Goal: Information Seeking & Learning: Learn about a topic

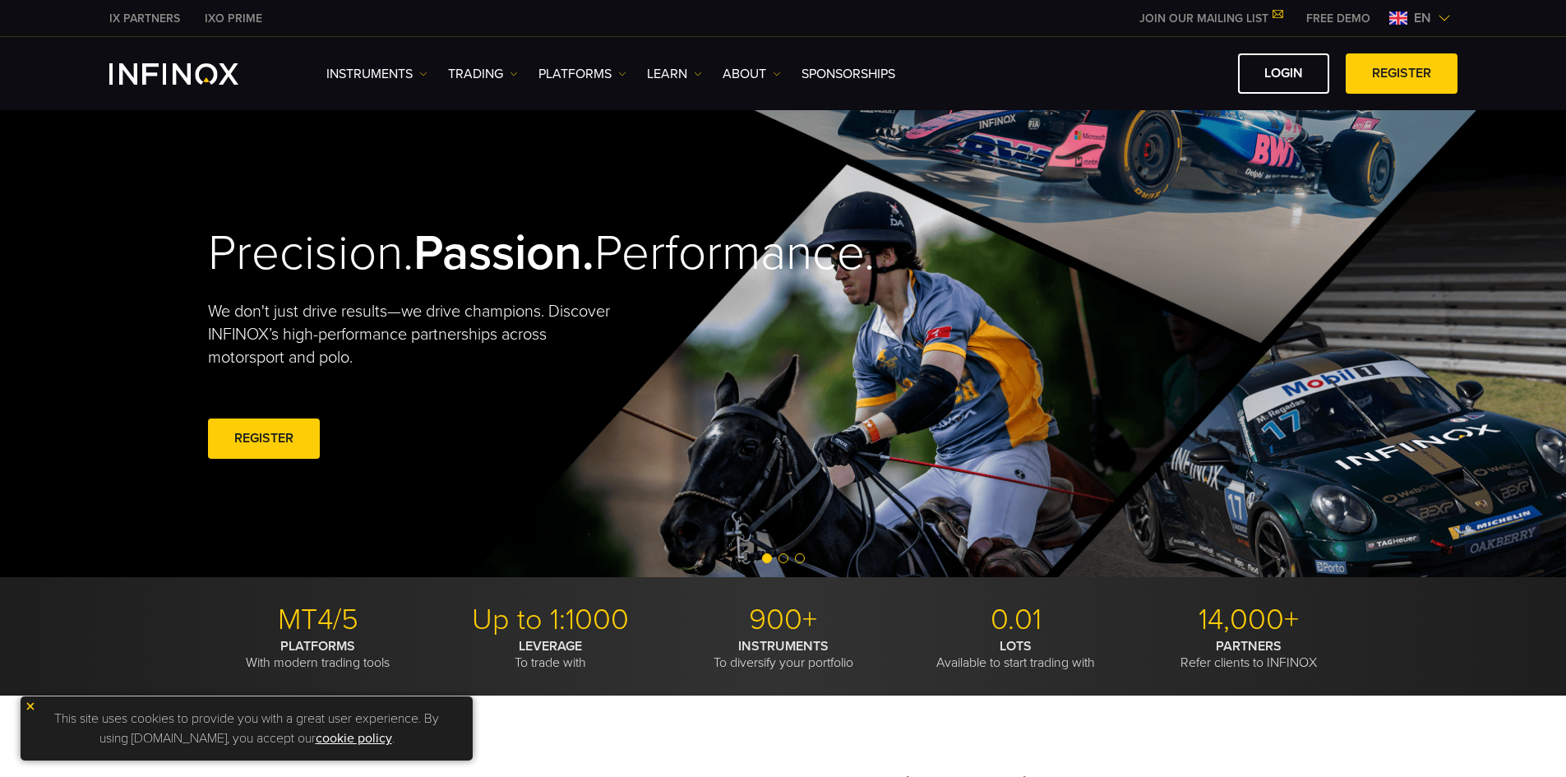
click at [30, 704] on img at bounding box center [31, 706] width 12 height 12
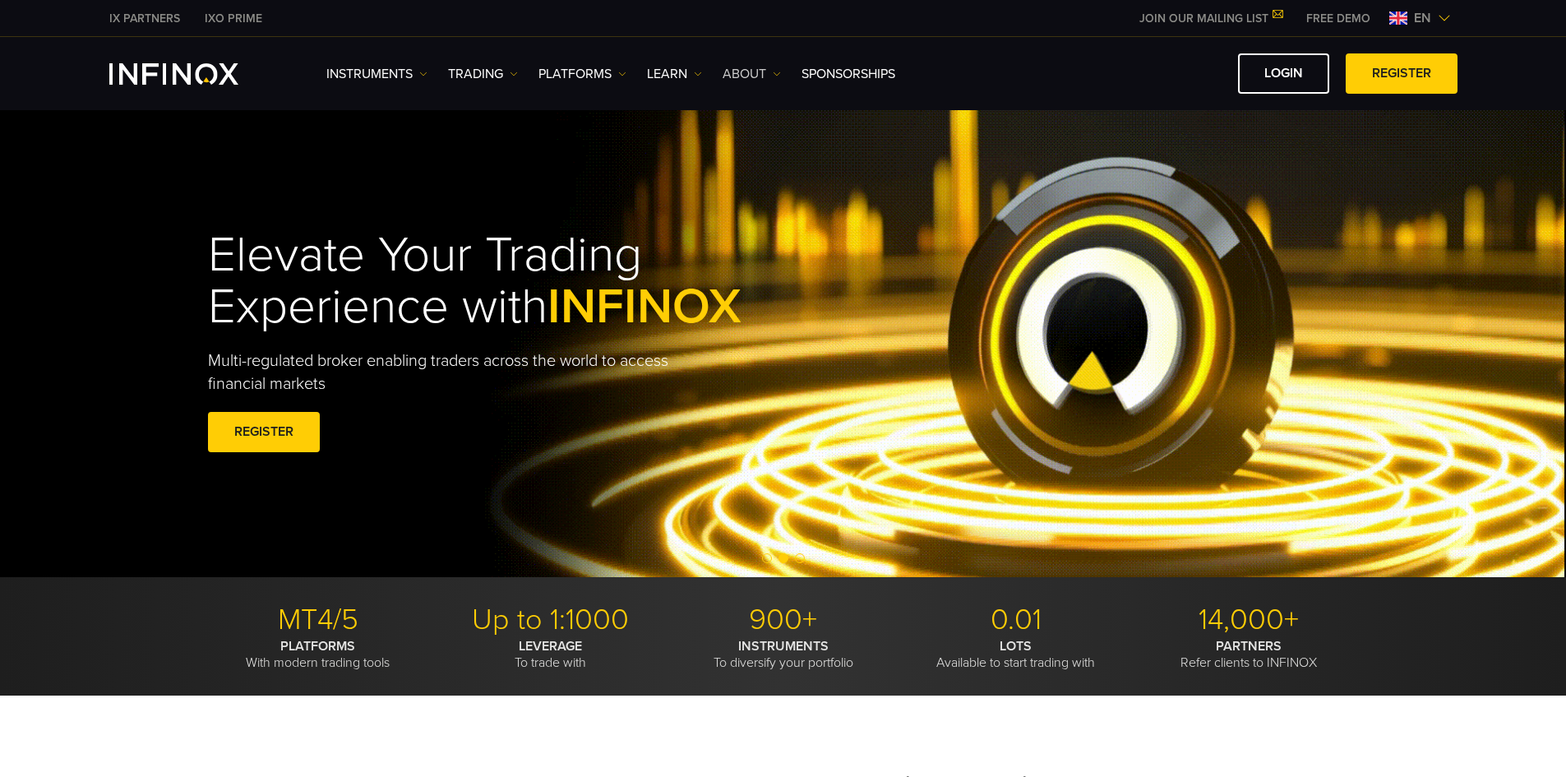
click at [773, 74] on img at bounding box center [777, 74] width 8 height 8
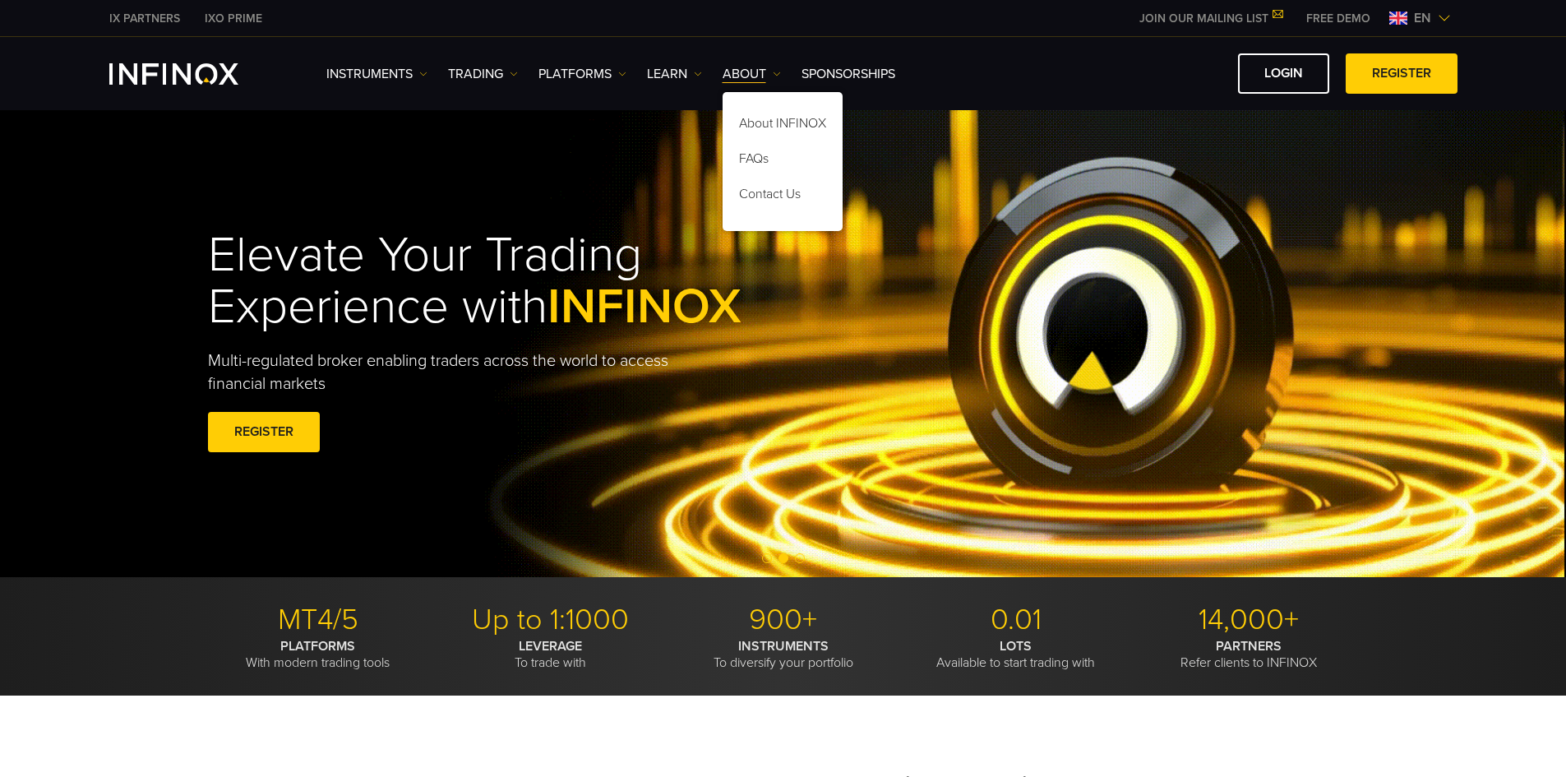
click at [431, 76] on ul "Instruments Instruments DEMO" at bounding box center [610, 74] width 569 height 20
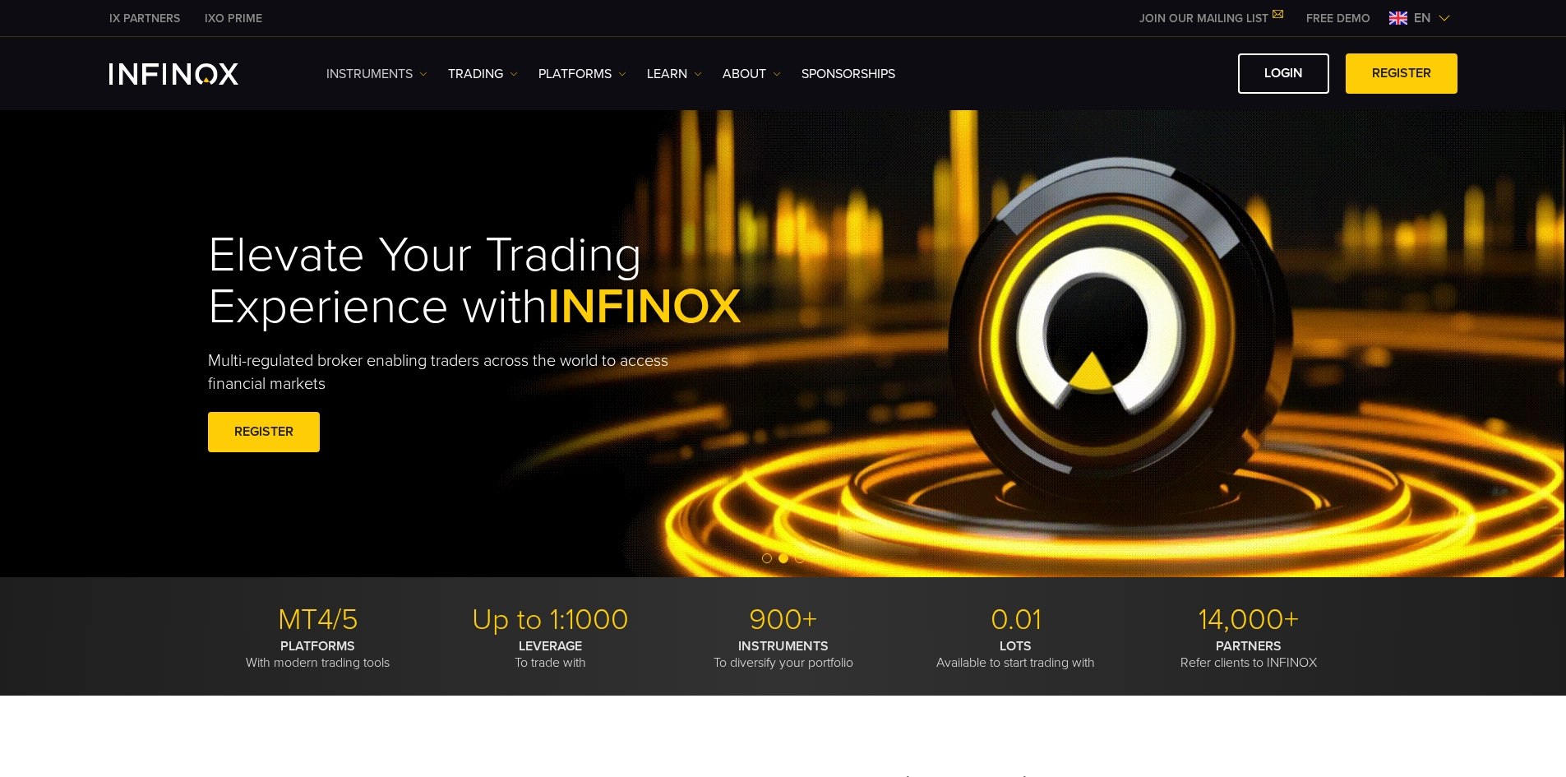
click at [404, 73] on link "Instruments" at bounding box center [376, 74] width 101 height 20
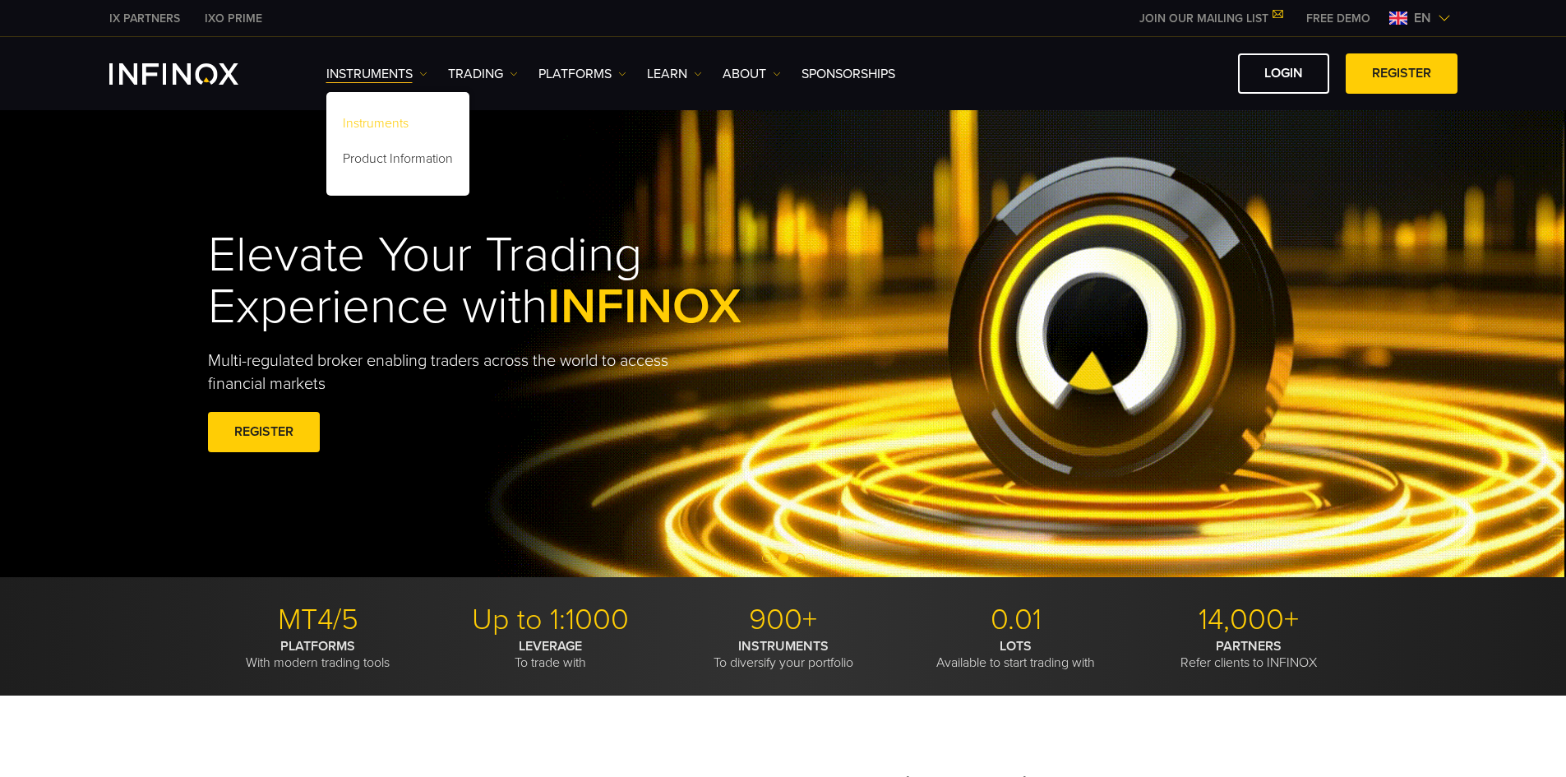
click at [375, 122] on link "Instruments" at bounding box center [397, 125] width 143 height 35
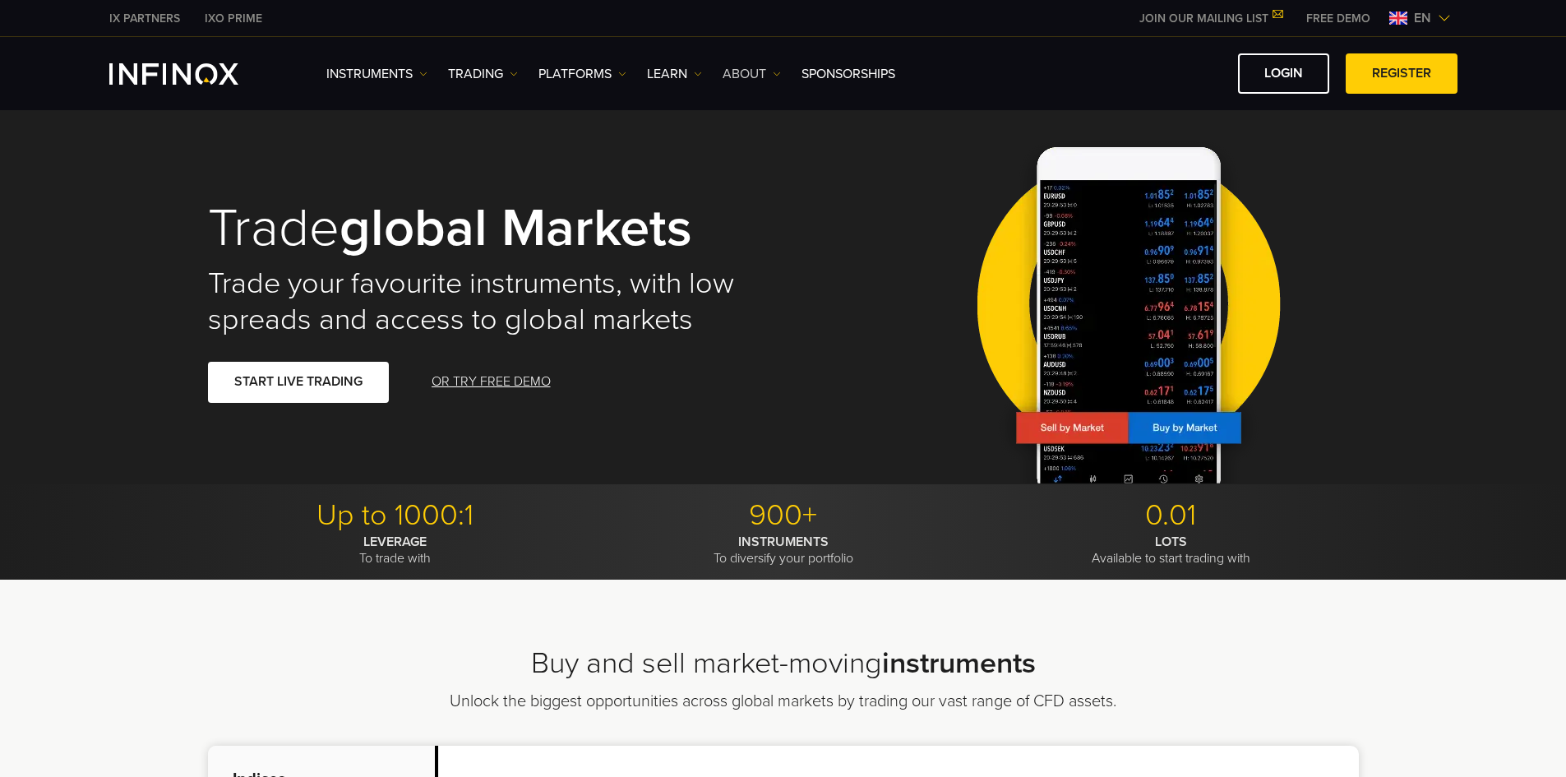
click at [770, 64] on link "ABOUT" at bounding box center [751, 74] width 58 height 20
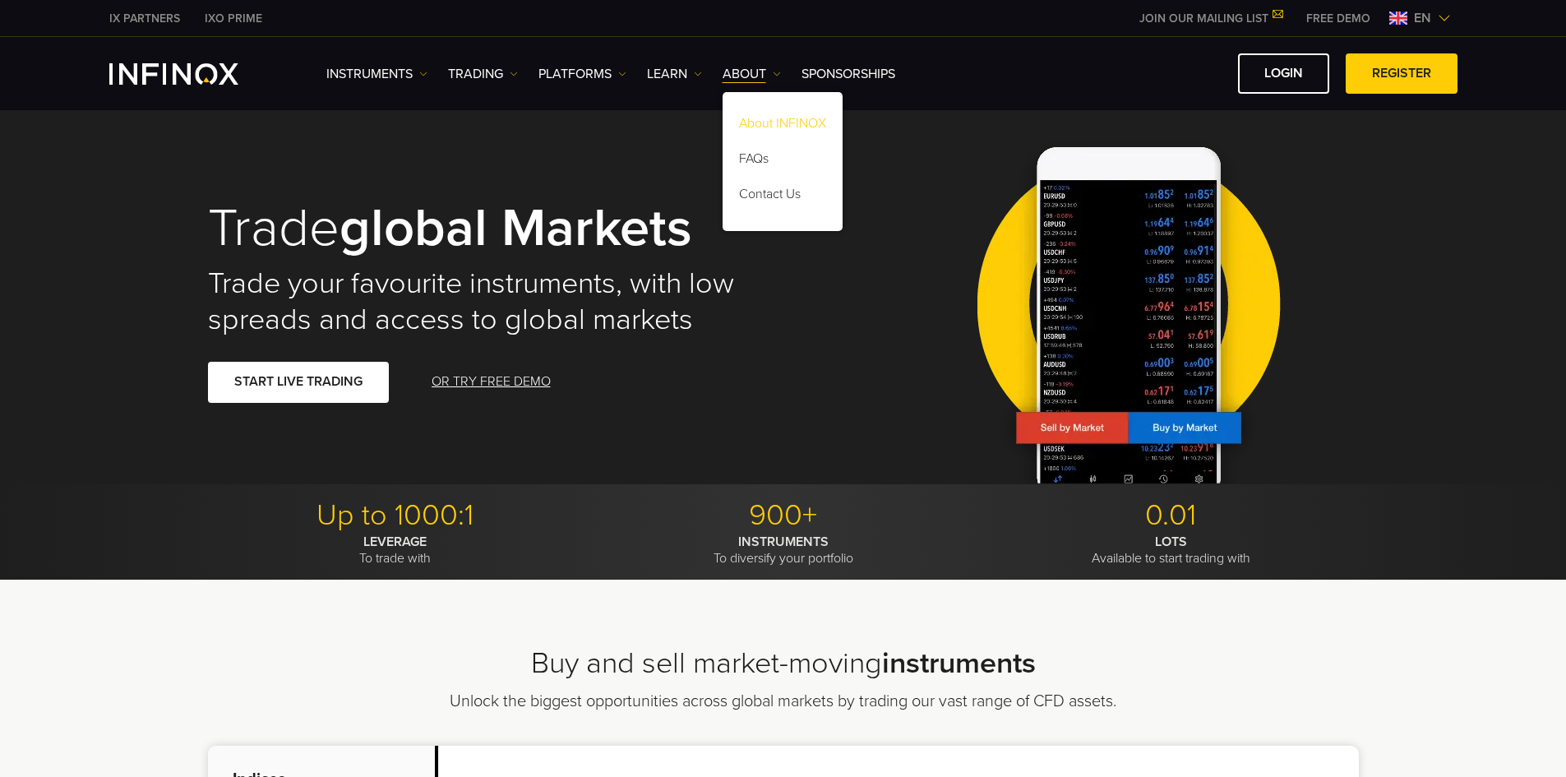
click at [795, 115] on link "About INFINOX" at bounding box center [782, 125] width 120 height 35
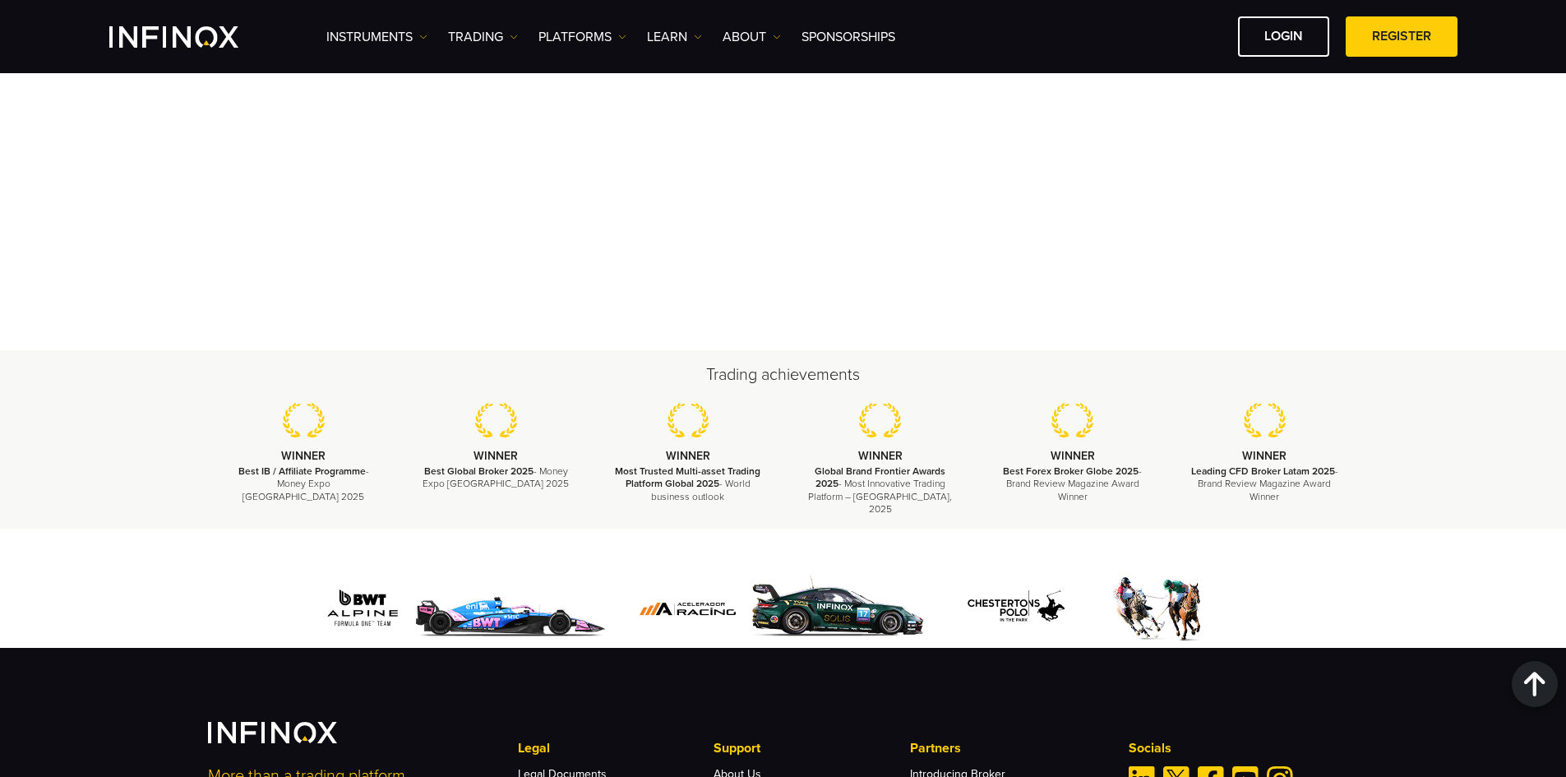
scroll to position [5925, 0]
